Goal: Information Seeking & Learning: Learn about a topic

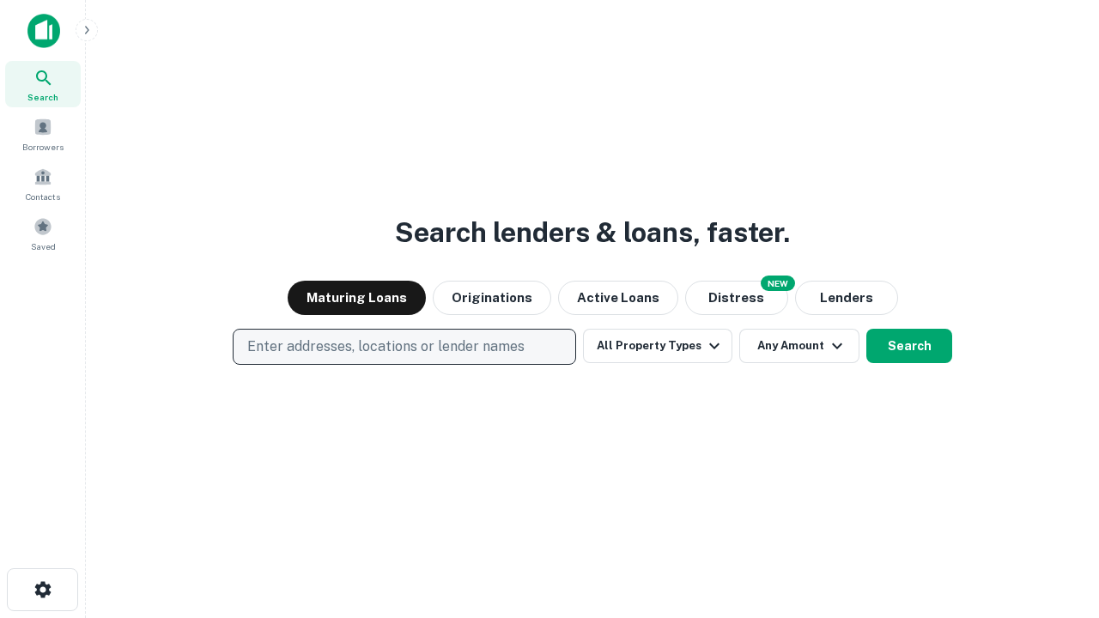
click at [403, 347] on p "Enter addresses, locations or lender names" at bounding box center [385, 346] width 277 height 21
type input "**********"
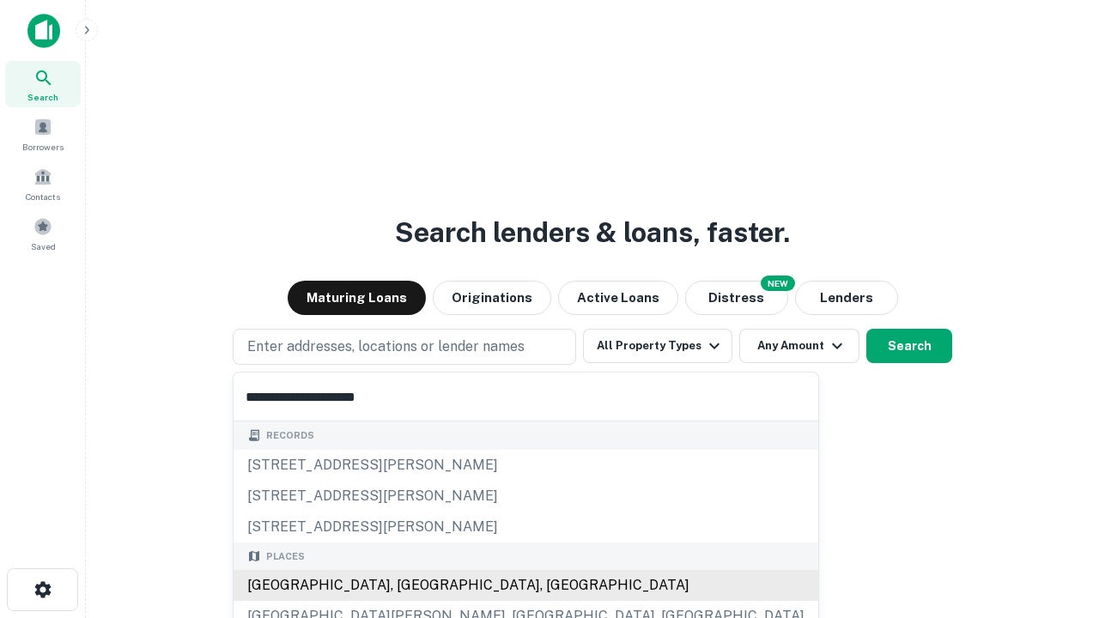
click at [410, 585] on div "[GEOGRAPHIC_DATA], [GEOGRAPHIC_DATA], [GEOGRAPHIC_DATA]" at bounding box center [525, 585] width 585 height 31
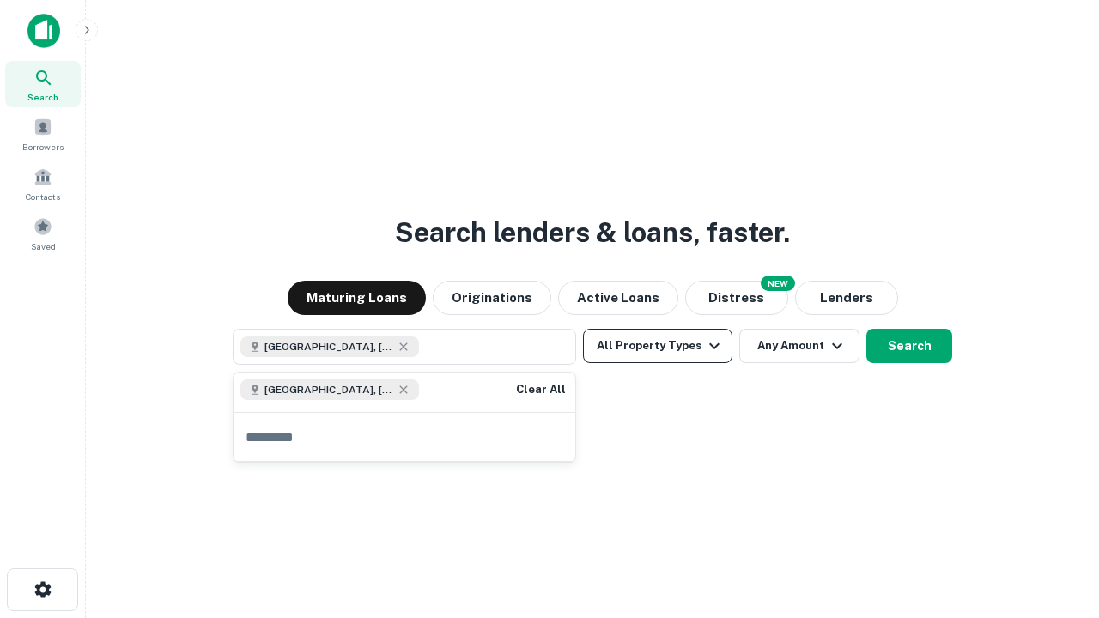
click at [657, 346] on button "All Property Types" at bounding box center [657, 346] width 149 height 34
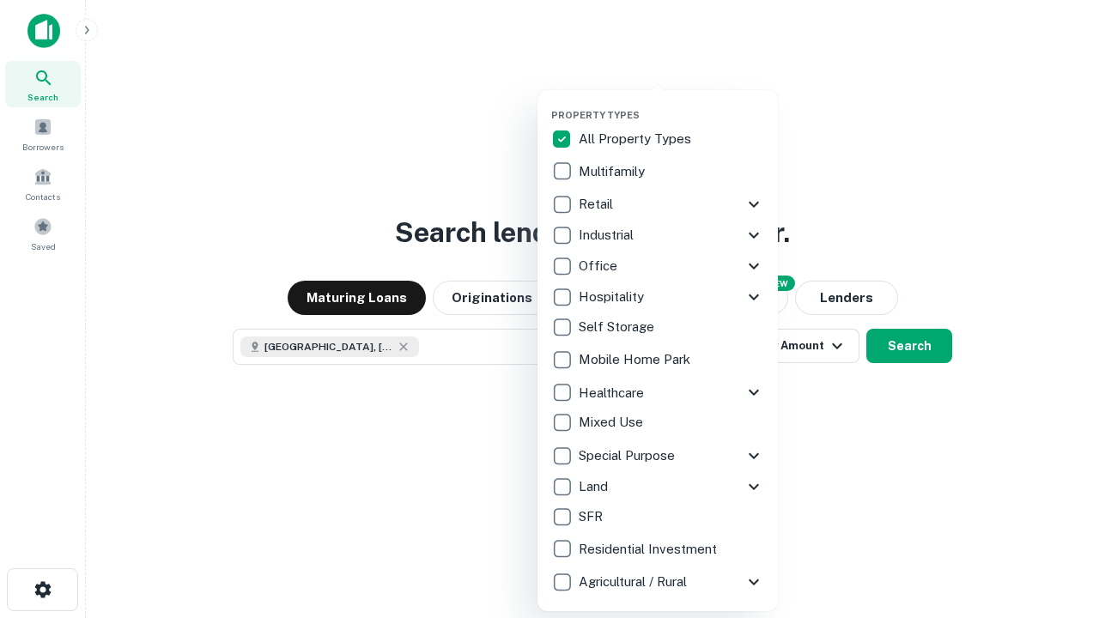
click at [671, 104] on button "button" at bounding box center [671, 104] width 240 height 1
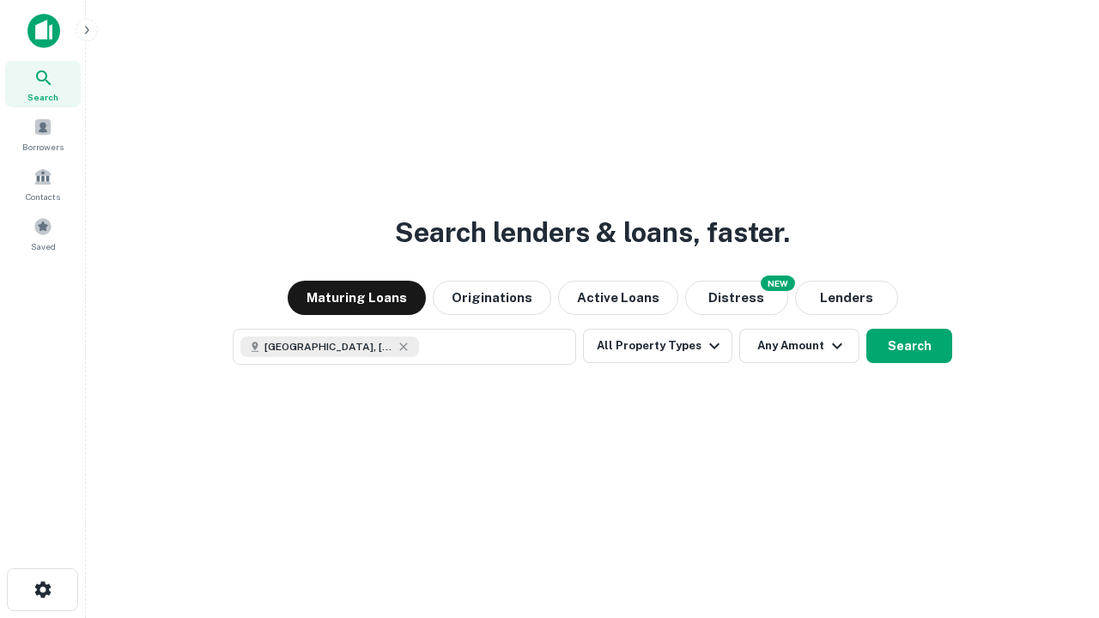
scroll to position [27, 0]
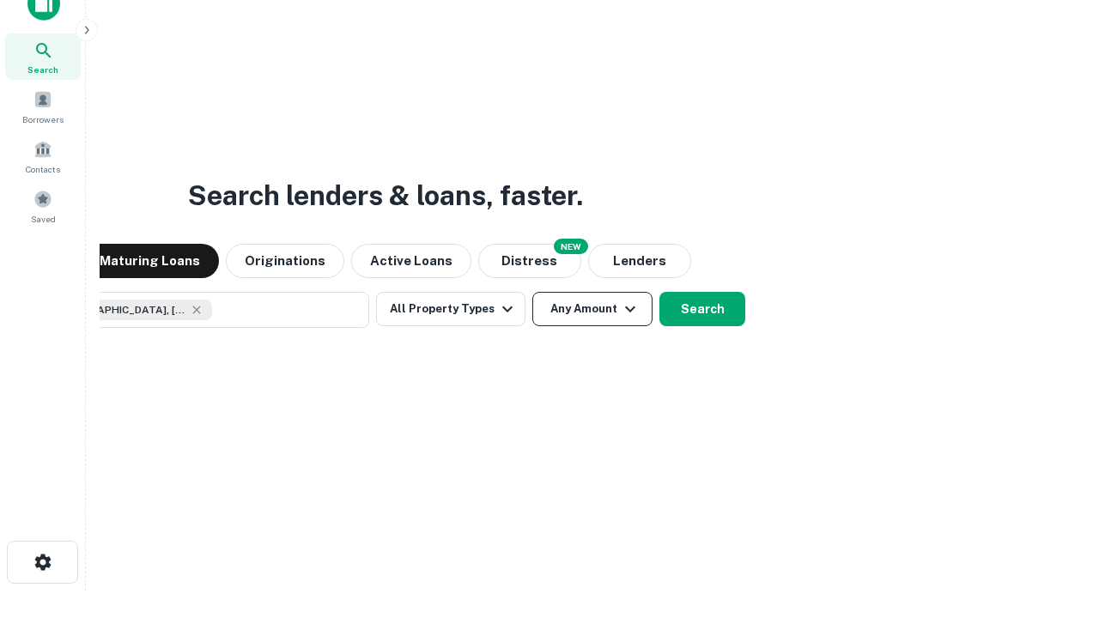
click at [532, 292] on button "Any Amount" at bounding box center [592, 309] width 120 height 34
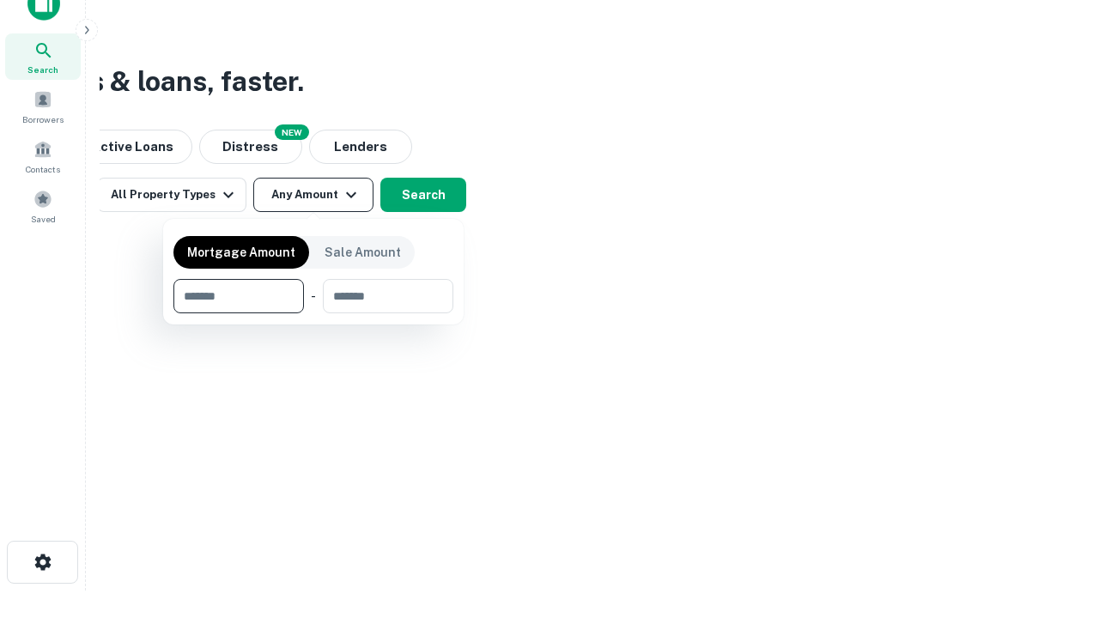
type input "*******"
click at [313, 313] on button "button" at bounding box center [313, 313] width 280 height 1
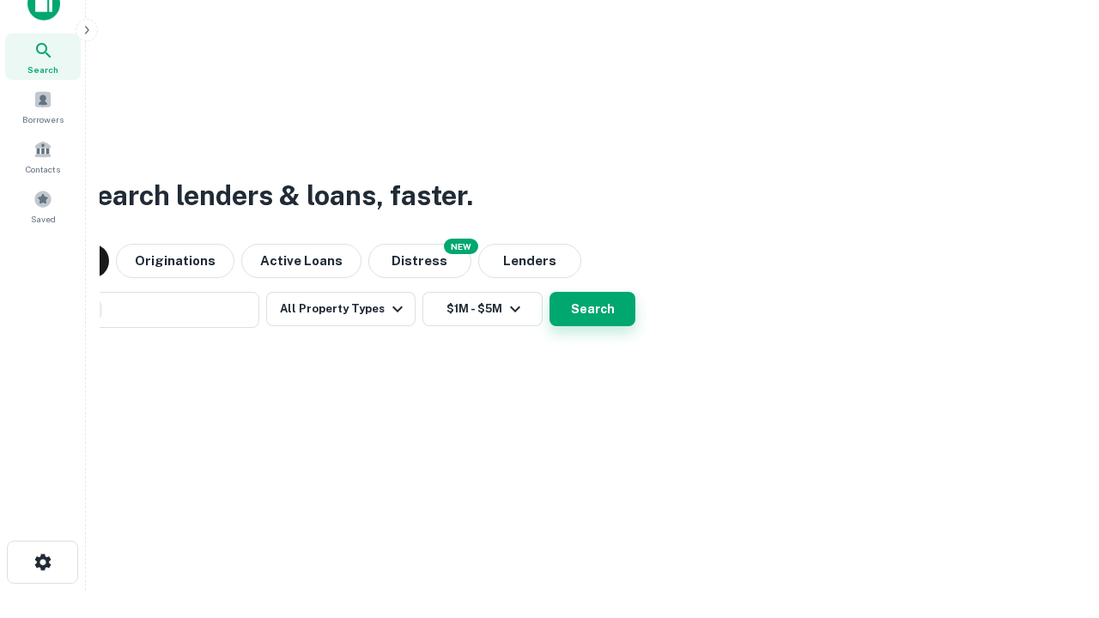
click at [549, 292] on button "Search" at bounding box center [592, 309] width 86 height 34
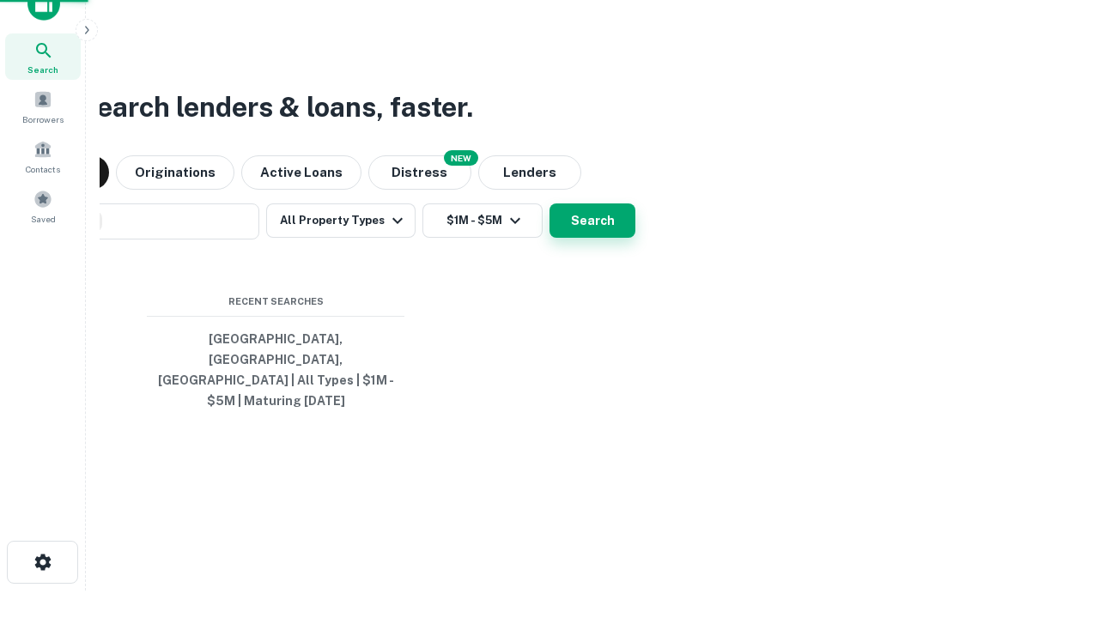
scroll to position [56, 486]
